Goal: Information Seeking & Learning: Learn about a topic

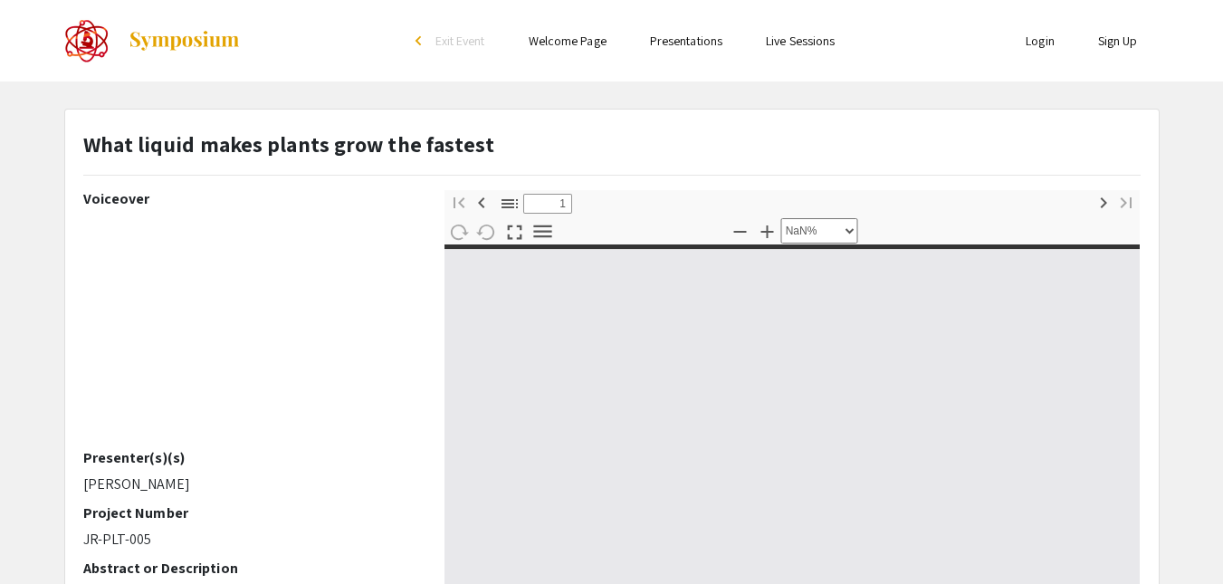
type input "0"
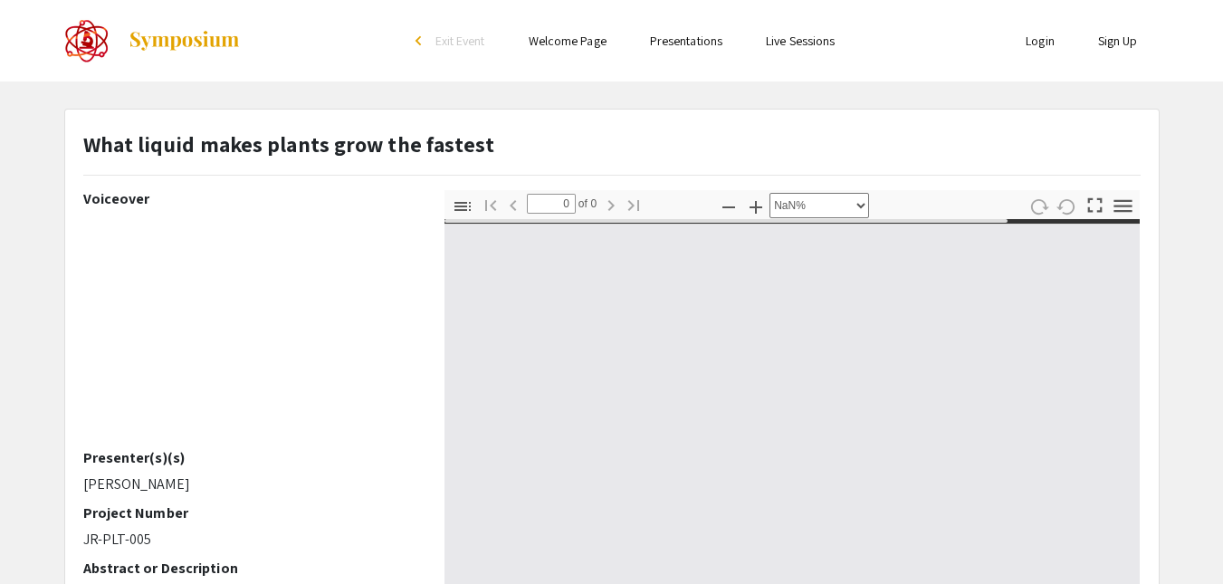
select select "auto"
type input "1"
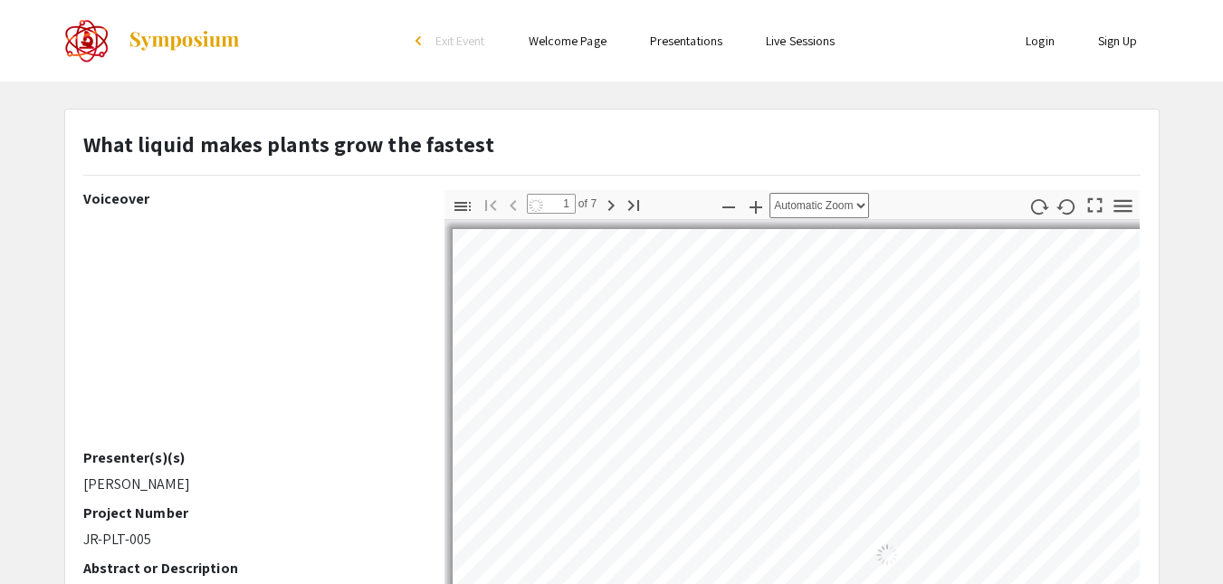
select select "custom"
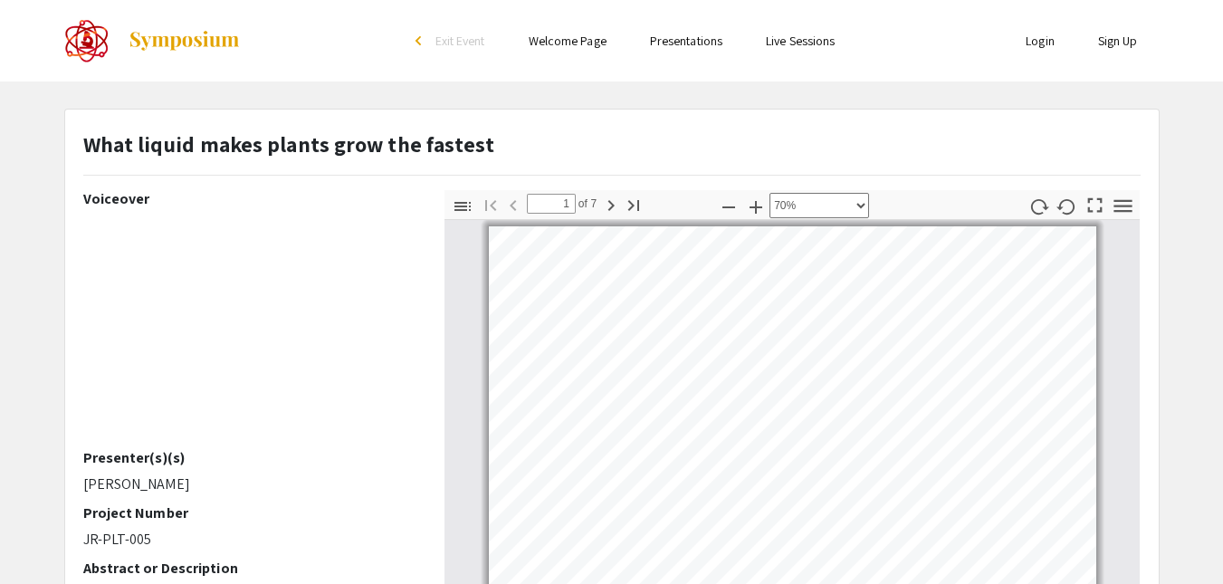
scroll to position [123, 0]
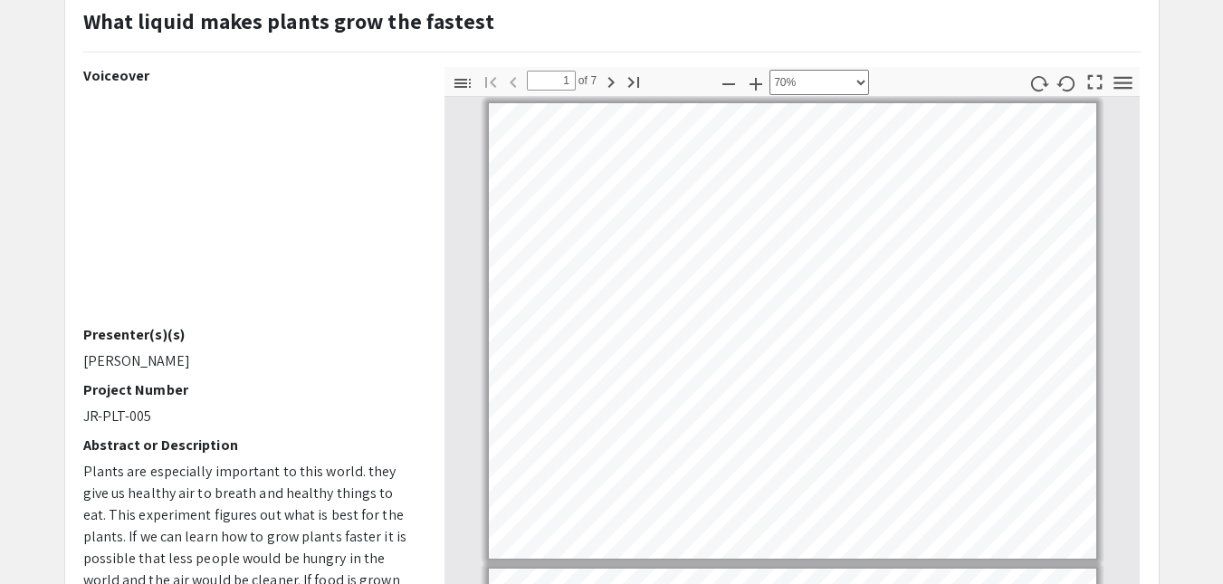
type input "2"
select select "custom"
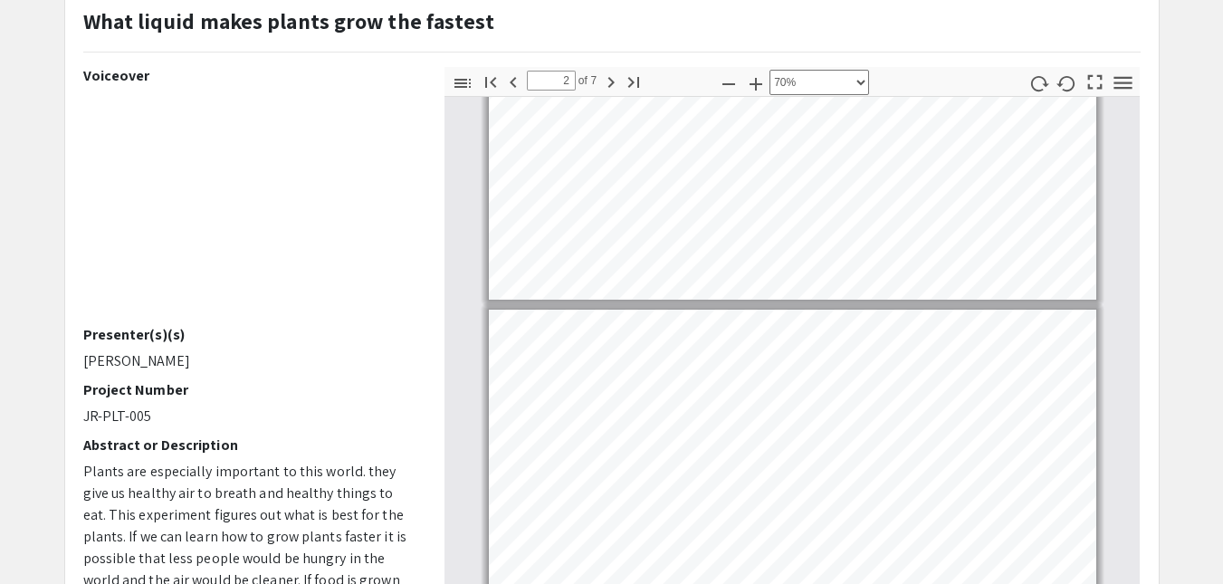
scroll to position [533, 0]
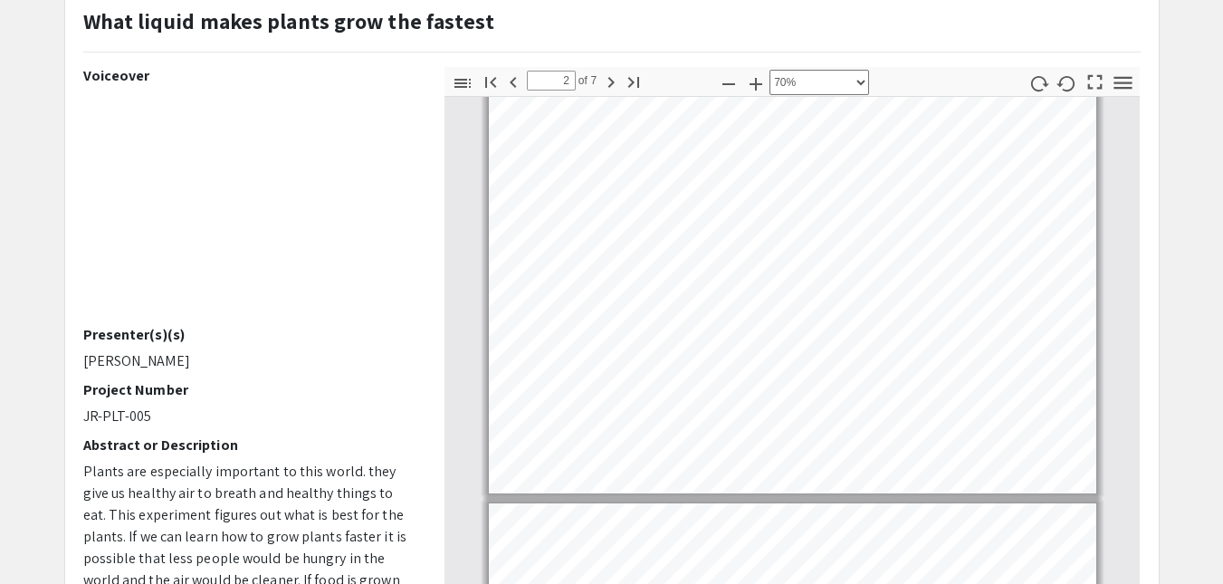
type input "3"
select select "custom"
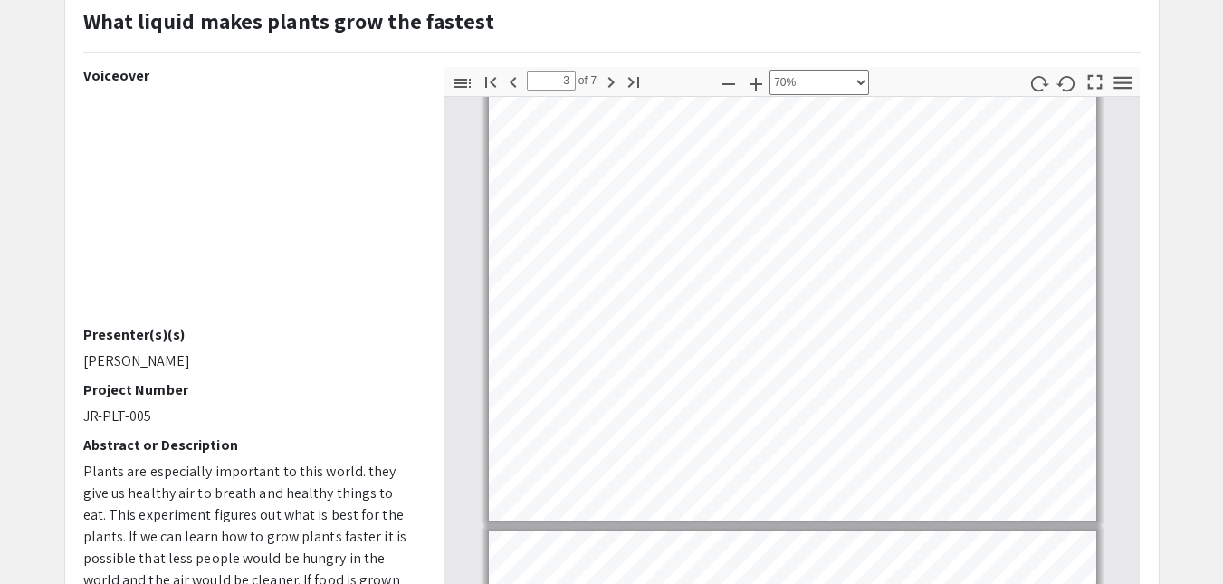
type input "4"
select select "custom"
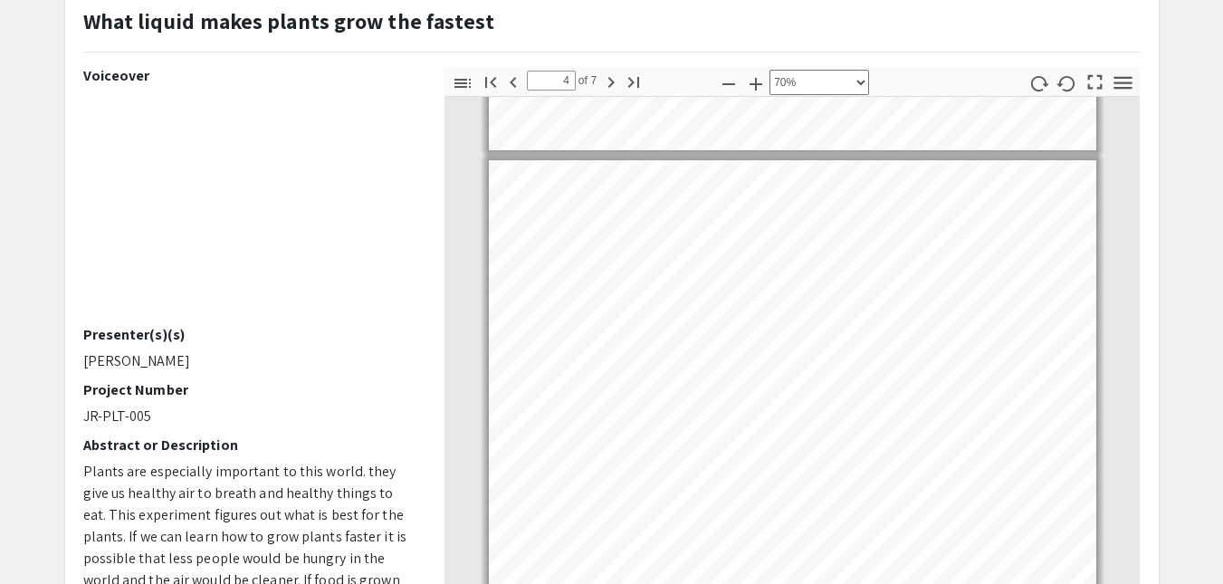
type input "5"
select select "custom"
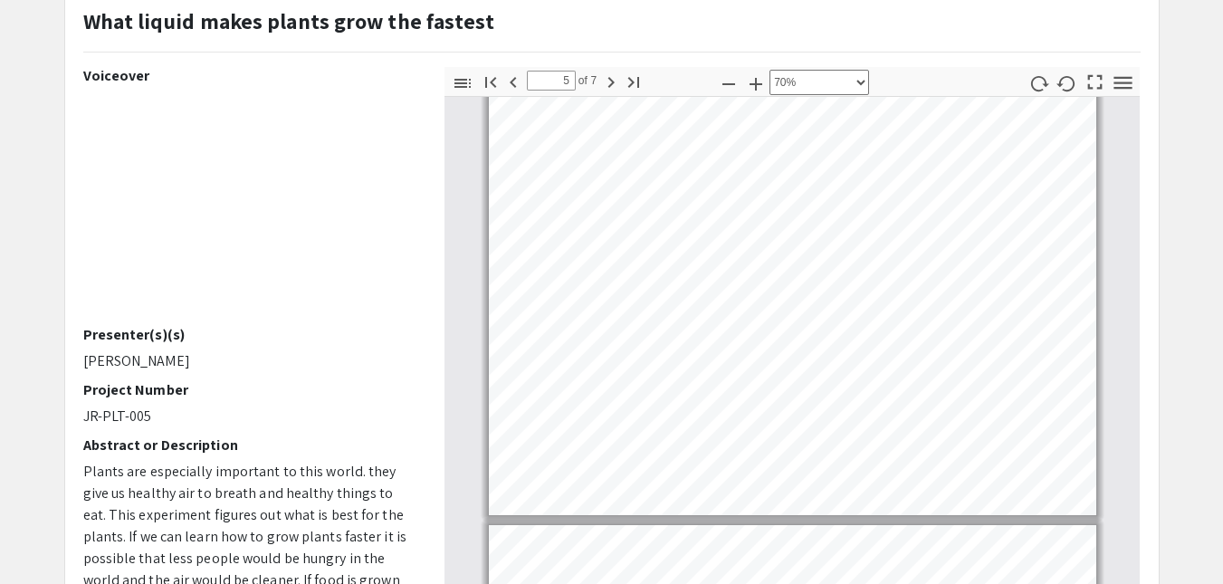
type input "6"
select select "custom"
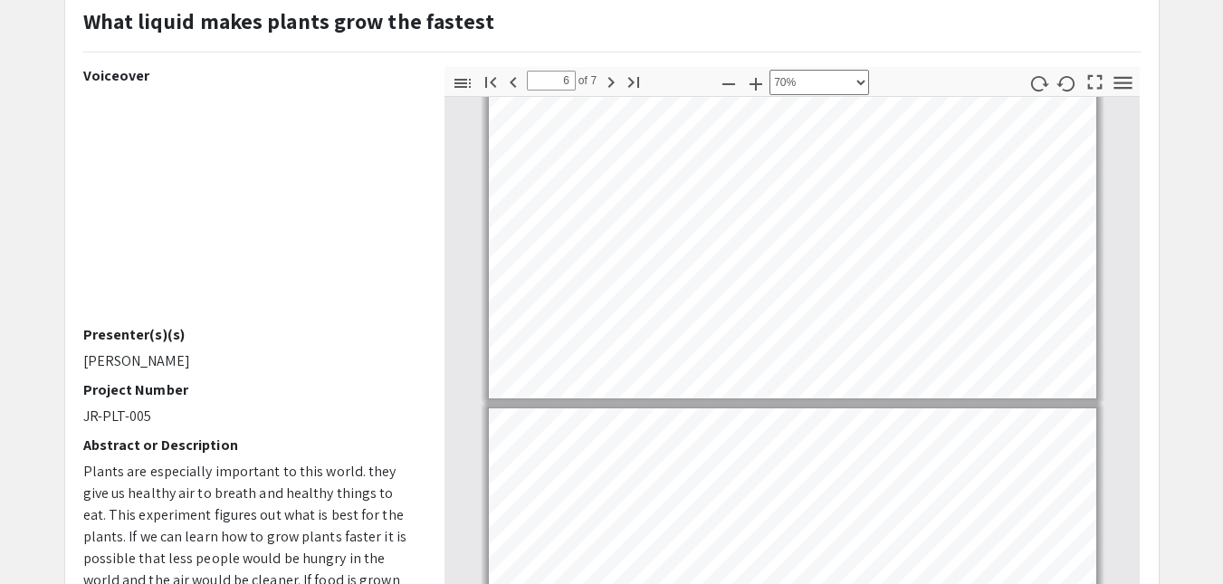
type input "7"
select select "custom"
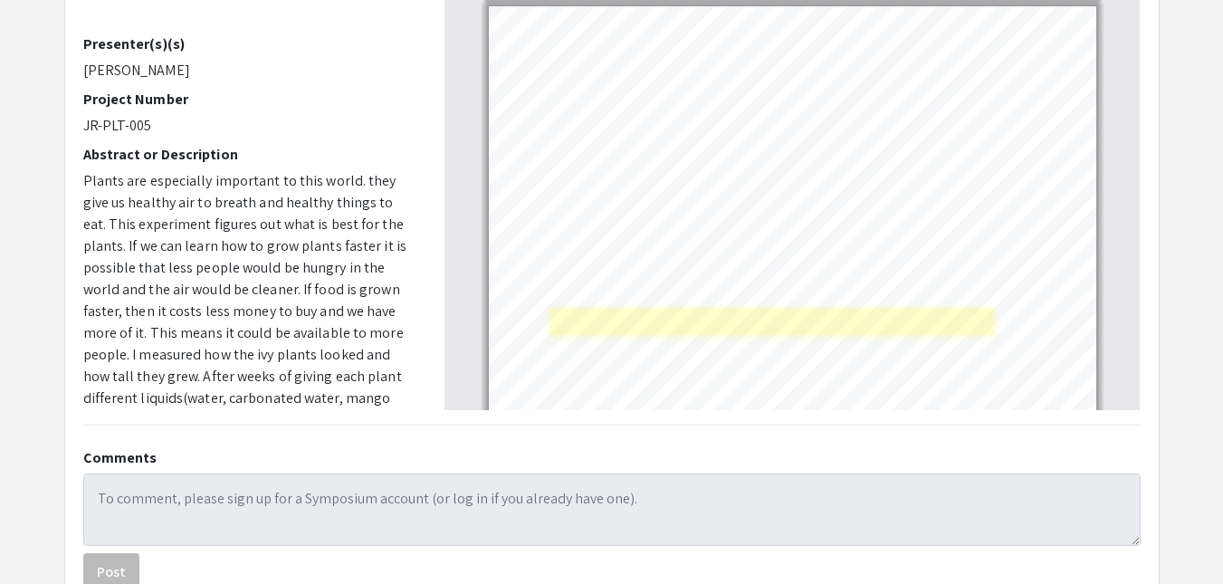
scroll to position [2524, 0]
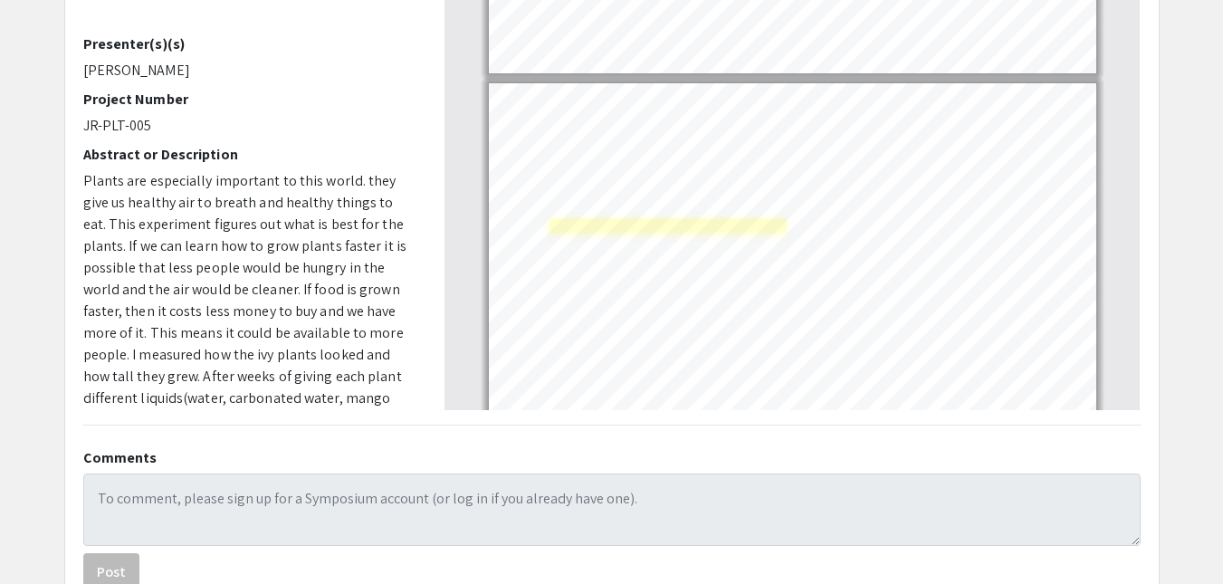
type input "6"
select select "custom"
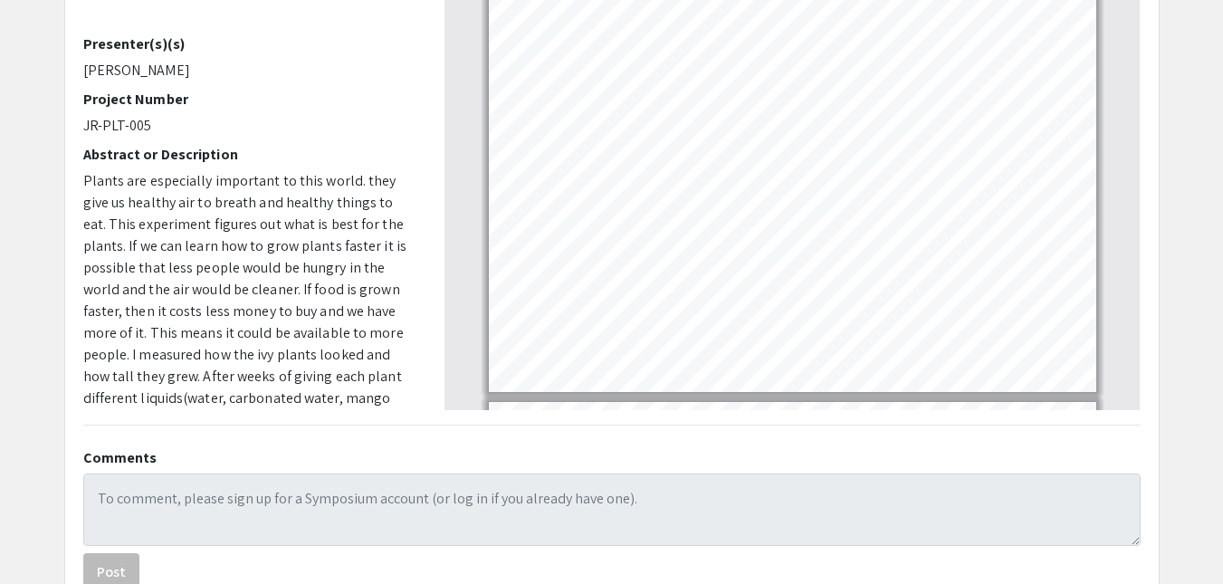
scroll to position [207, 0]
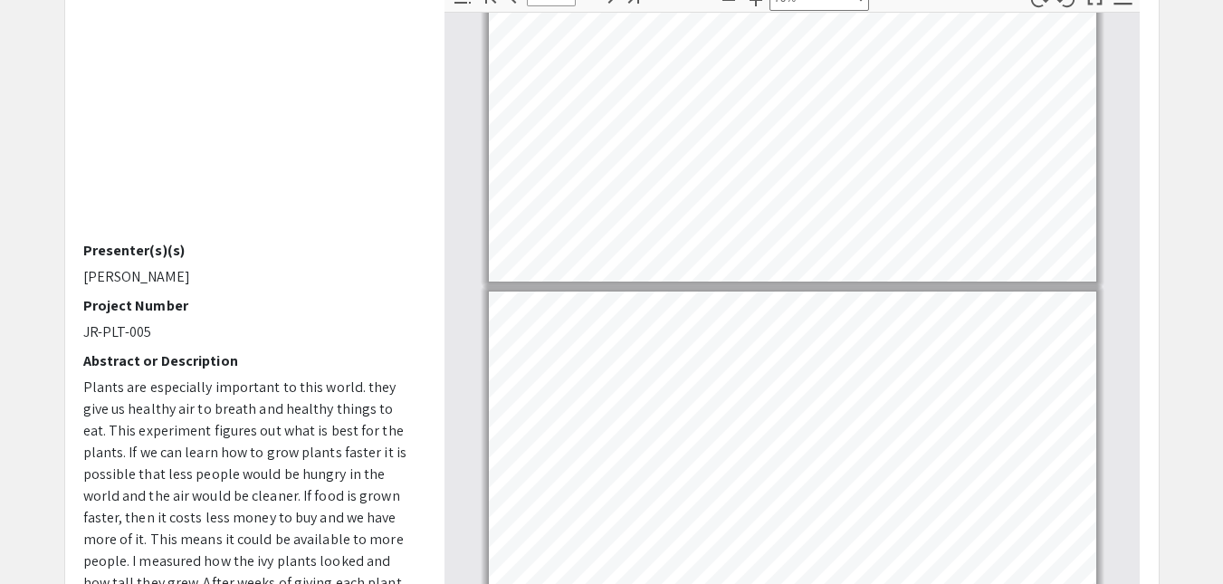
type input "5"
select select "custom"
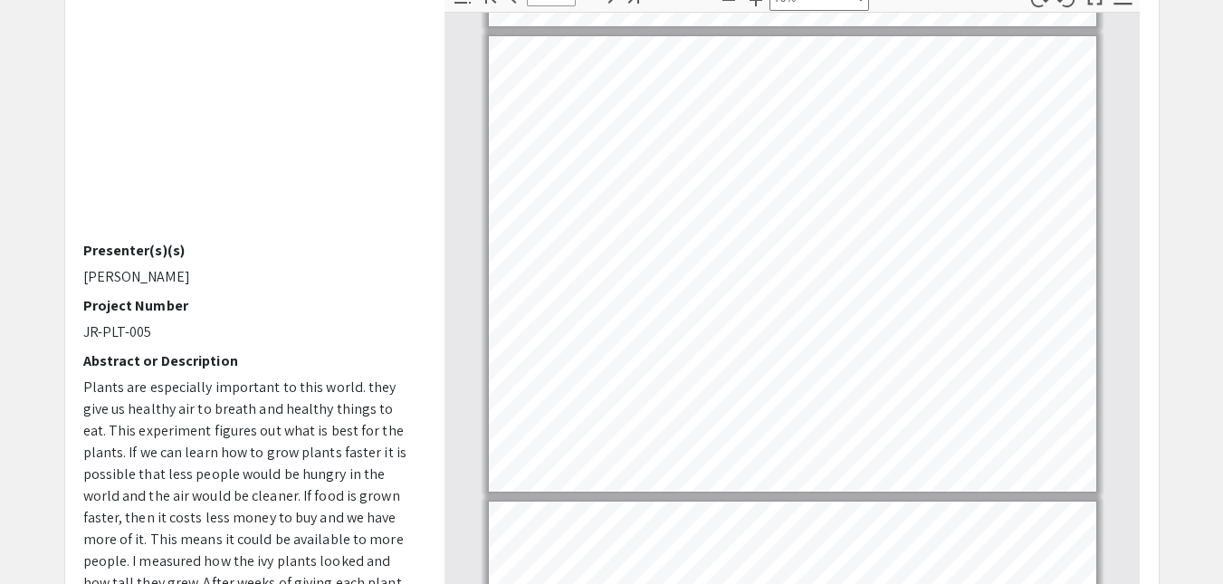
type input "4"
select select "custom"
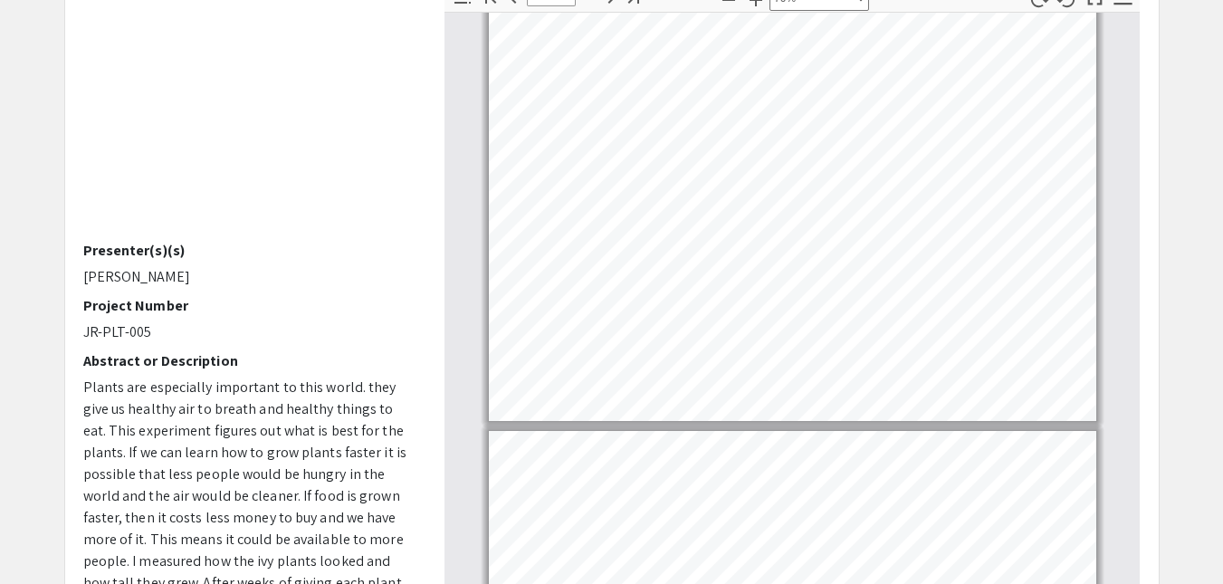
scroll to position [1454, 0]
